Goal: Book appointment/travel/reservation

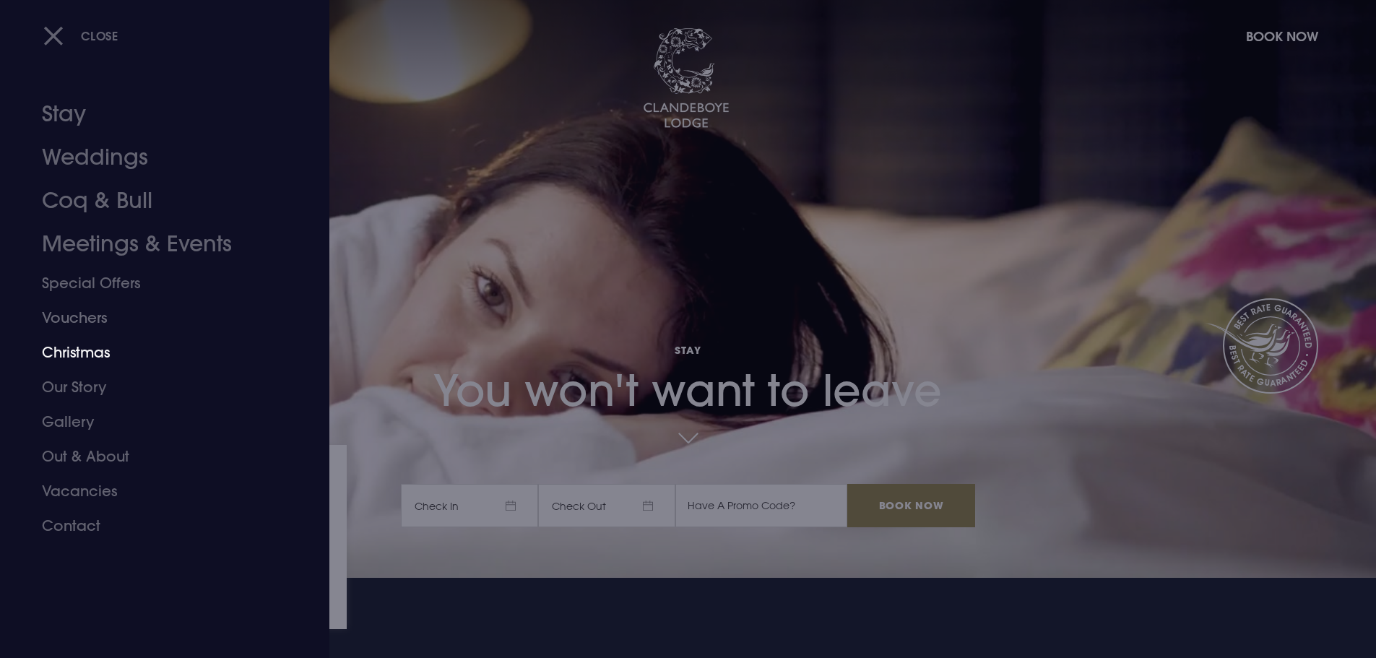
click at [79, 357] on link "Christmas" at bounding box center [156, 352] width 228 height 35
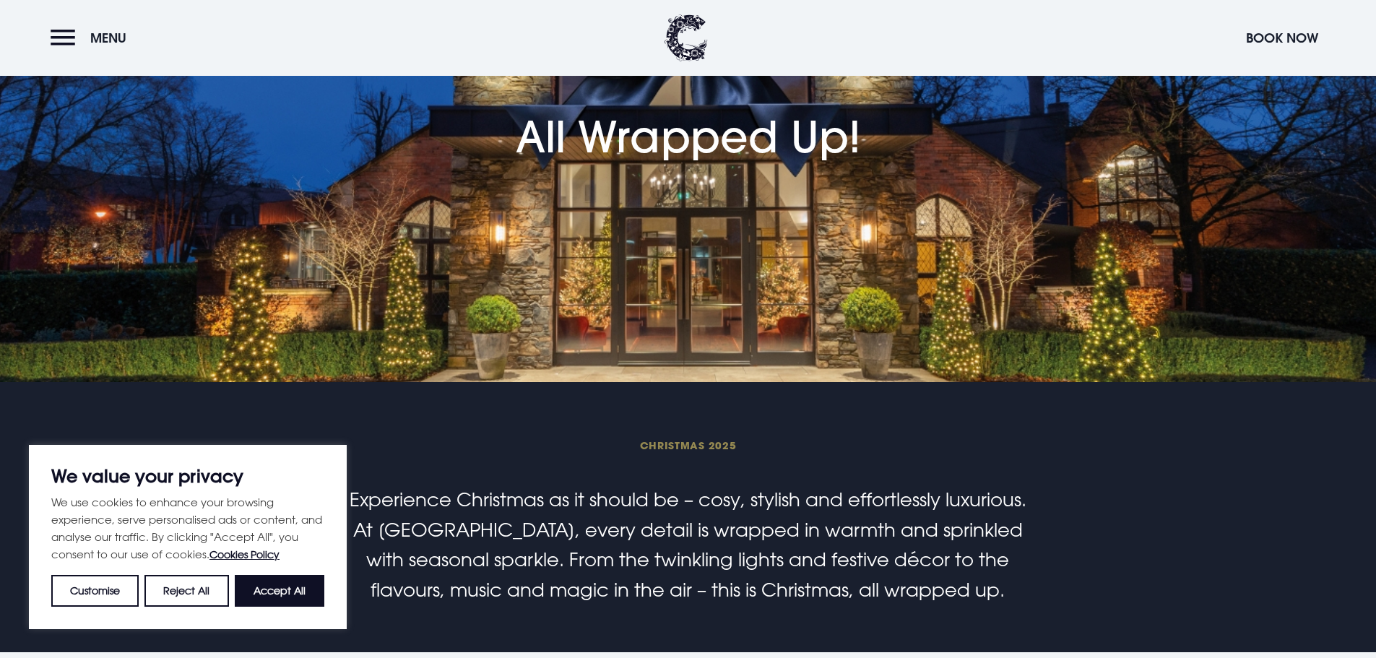
scroll to position [217, 0]
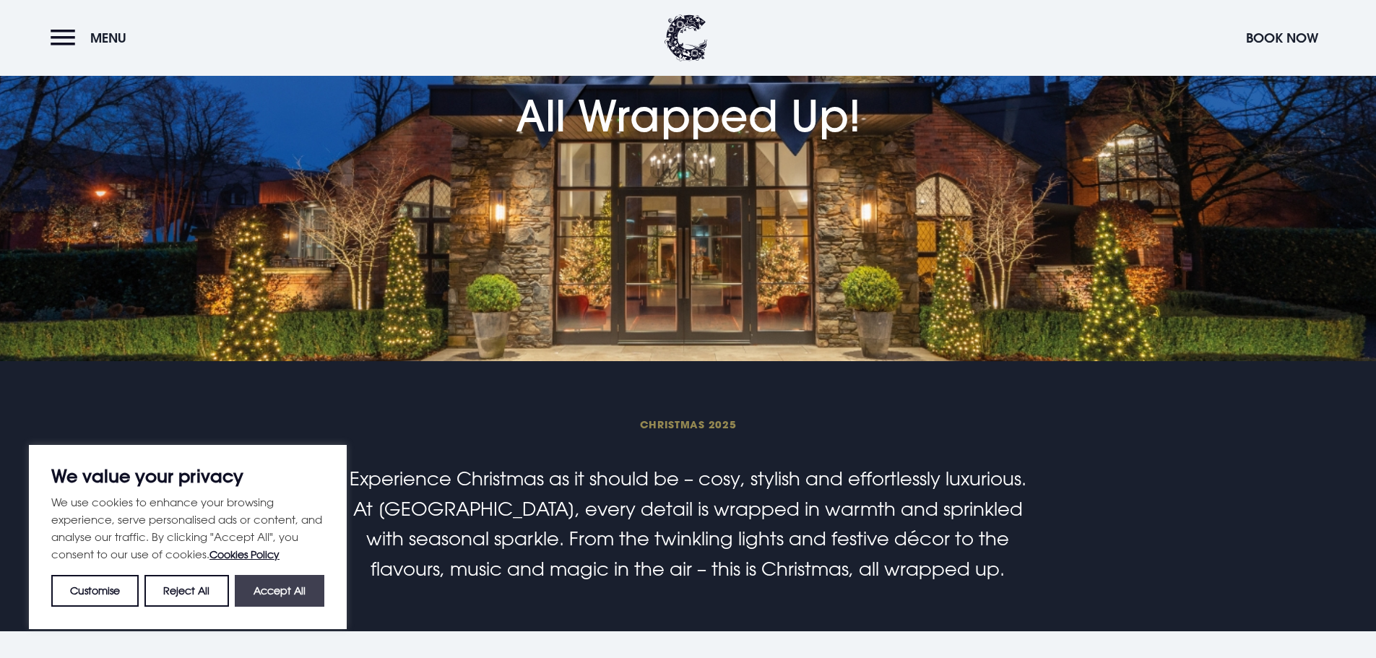
click at [297, 599] on button "Accept All" at bounding box center [280, 591] width 90 height 32
checkbox input "true"
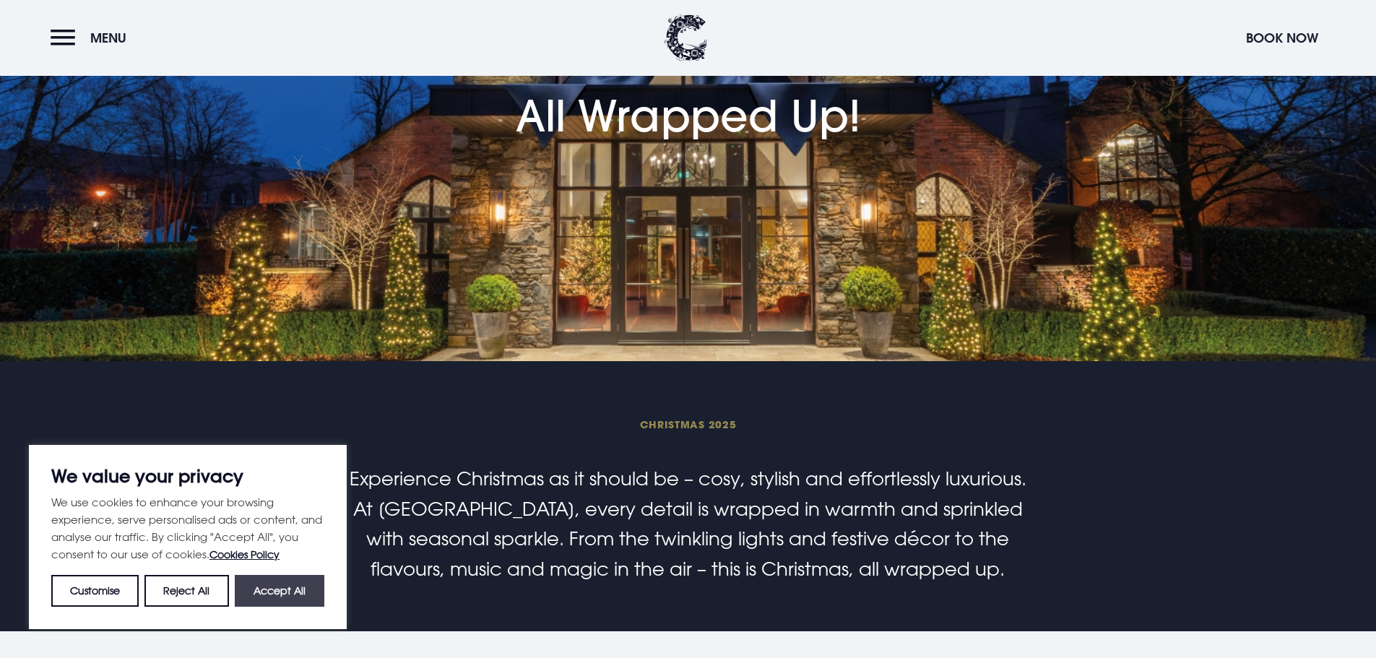
checkbox input "true"
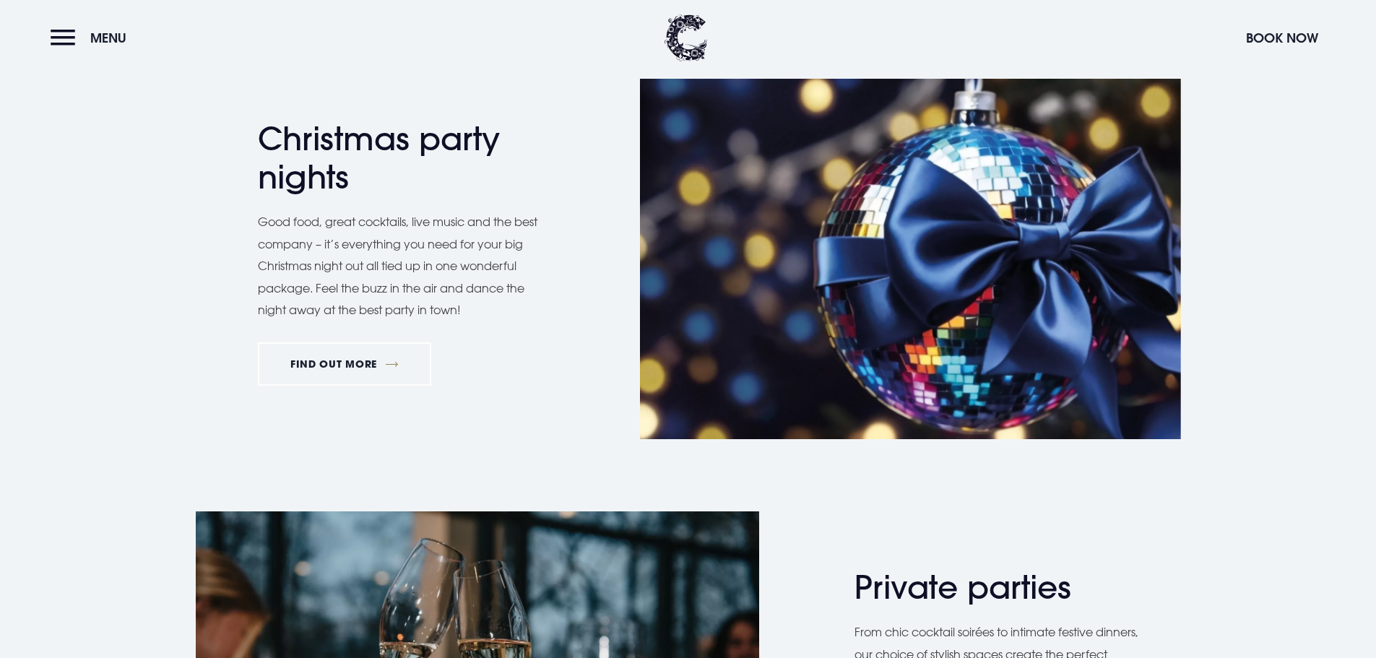
scroll to position [866, 0]
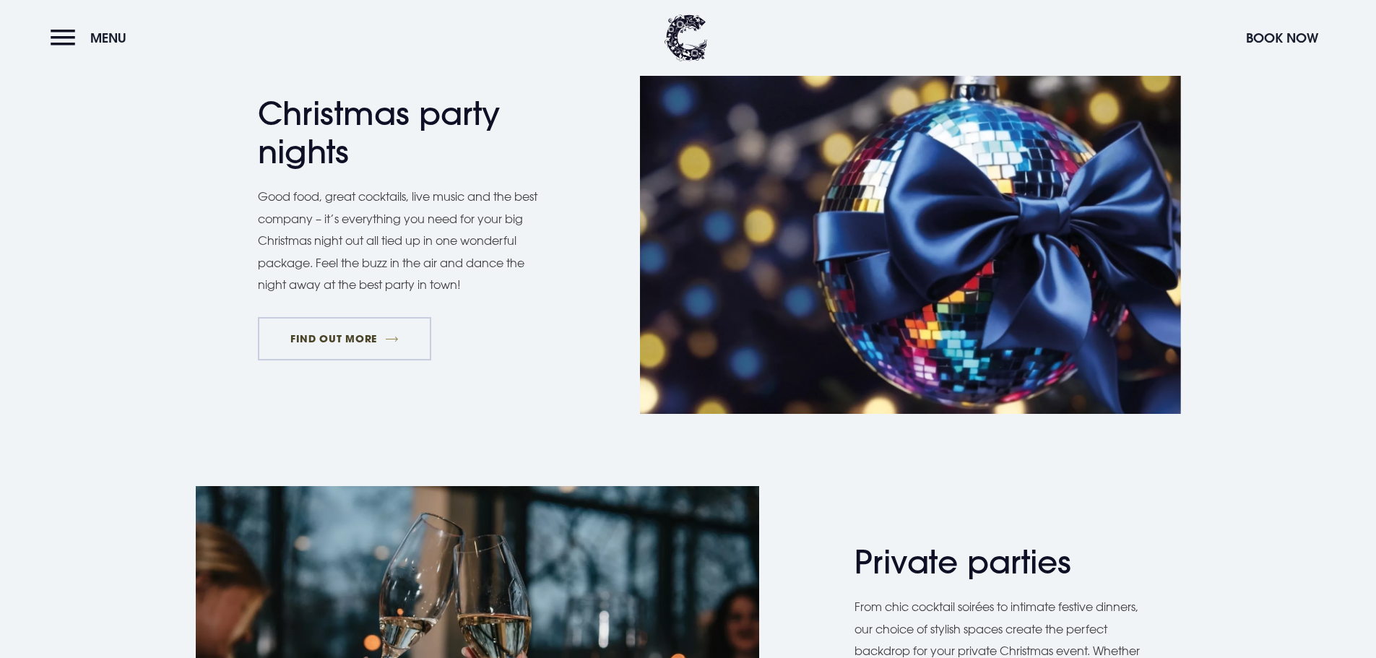
click at [352, 342] on link "FIND OUT MORE" at bounding box center [345, 338] width 174 height 43
